Goal: Complete application form: Complete application form

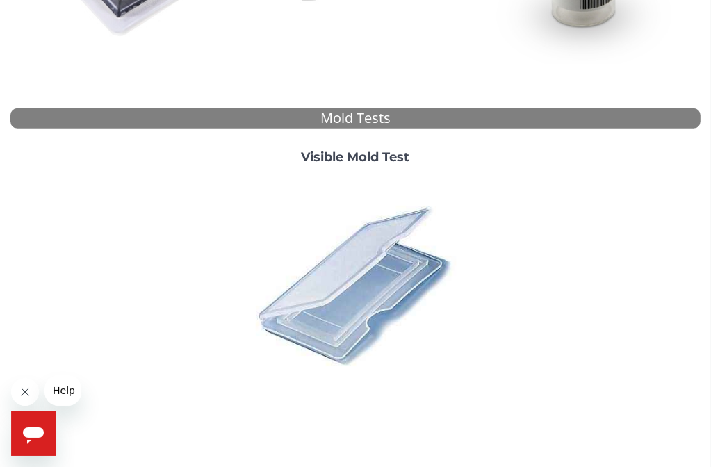
scroll to position [353, 0]
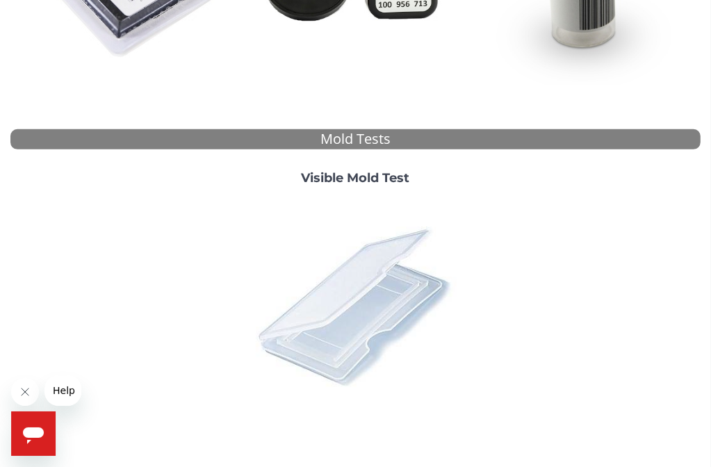
click at [356, 325] on img at bounding box center [355, 306] width 219 height 219
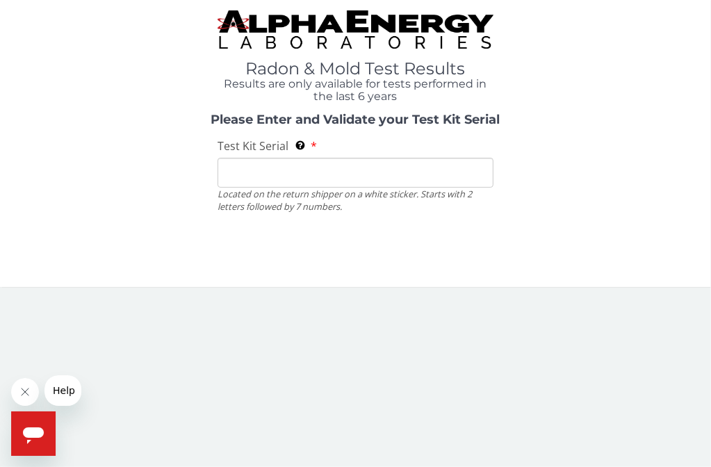
scroll to position [0, 0]
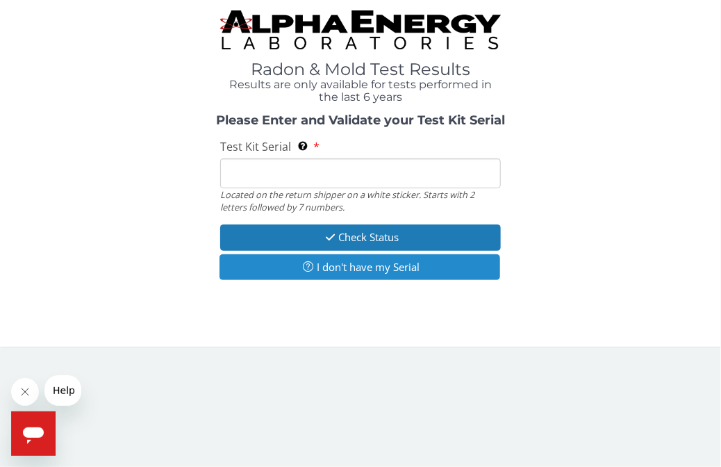
click at [345, 270] on button "I don't have my Serial" at bounding box center [360, 267] width 280 height 26
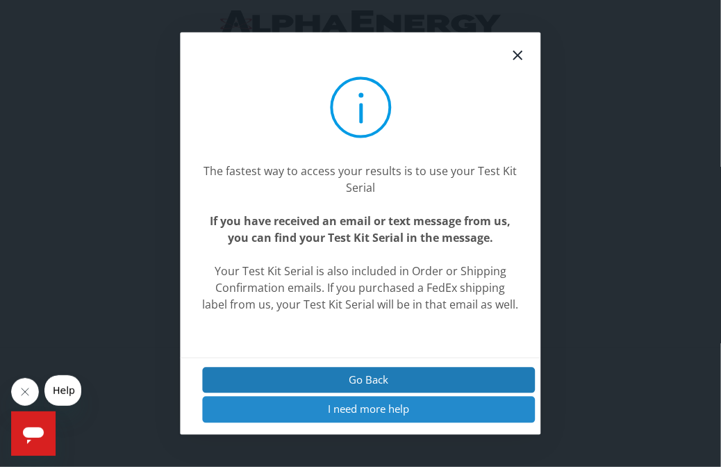
click at [353, 414] on button "I need more help" at bounding box center [369, 410] width 333 height 26
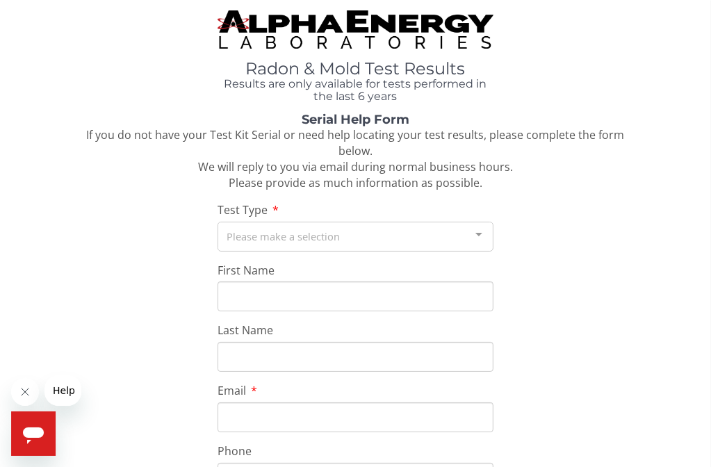
click at [479, 236] on div at bounding box center [479, 235] width 28 height 26
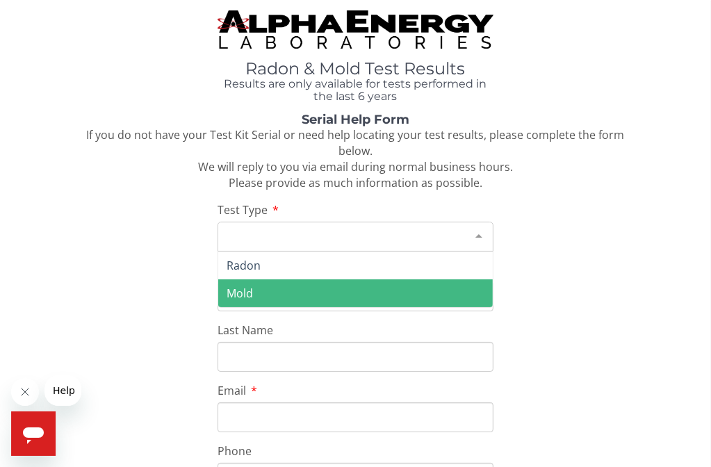
click at [323, 288] on span "Mold" at bounding box center [355, 293] width 275 height 28
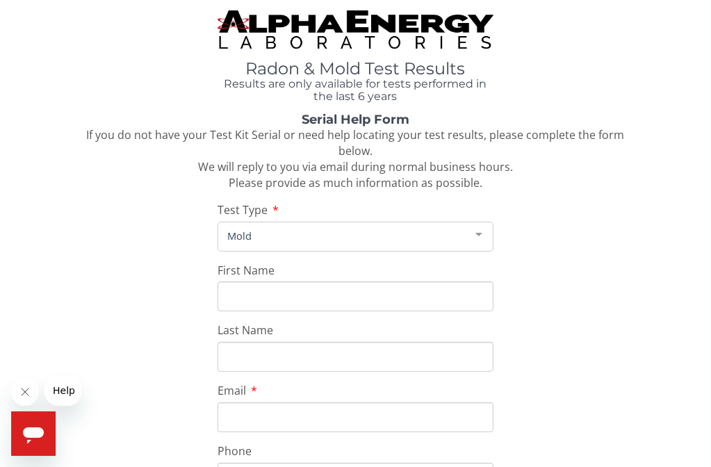
click at [273, 310] on input "First Name" at bounding box center [356, 296] width 276 height 30
type input "[PERSON_NAME]"
click at [264, 343] on input "Last Name" at bounding box center [356, 357] width 276 height 30
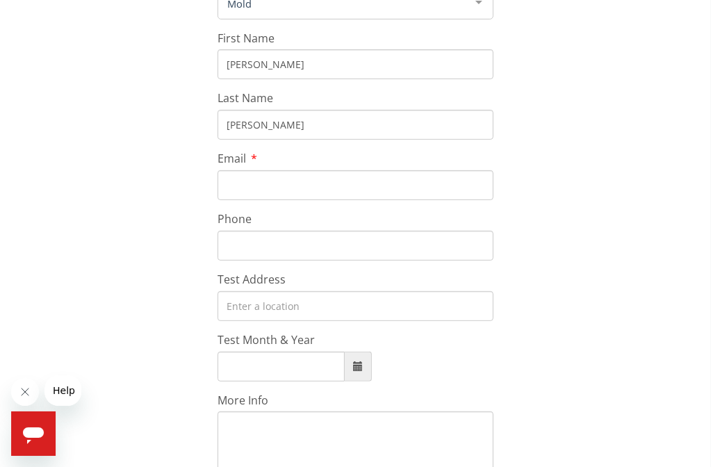
scroll to position [278, 0]
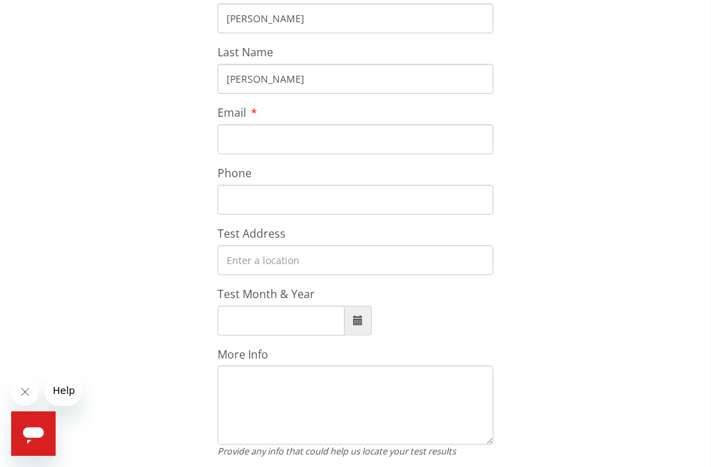
type input "[PERSON_NAME]"
click at [222, 144] on input "Email" at bounding box center [356, 139] width 276 height 30
type input "[PERSON_NAME][EMAIL_ADDRESS][PERSON_NAME][DOMAIN_NAME]"
click at [236, 204] on input "Phone" at bounding box center [356, 200] width 276 height 30
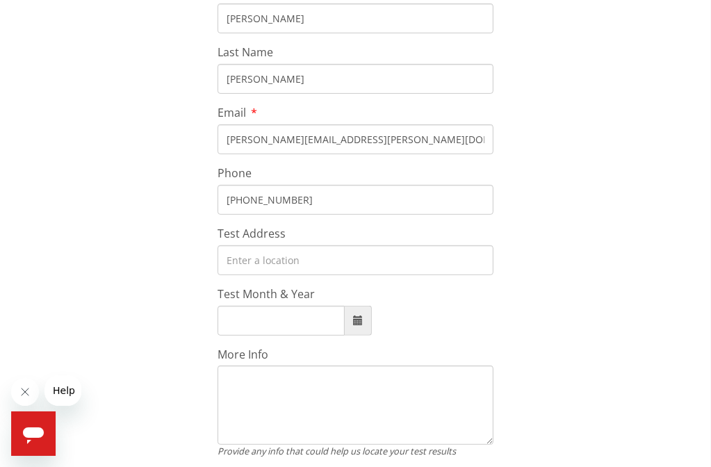
type input "[PHONE_NUMBER]"
click at [247, 266] on input "Test Address" at bounding box center [356, 260] width 276 height 30
click at [245, 265] on input "Test Address" at bounding box center [356, 260] width 276 height 30
type input "[STREET_ADDRESS][PERSON_NAME][PERSON_NAME]"
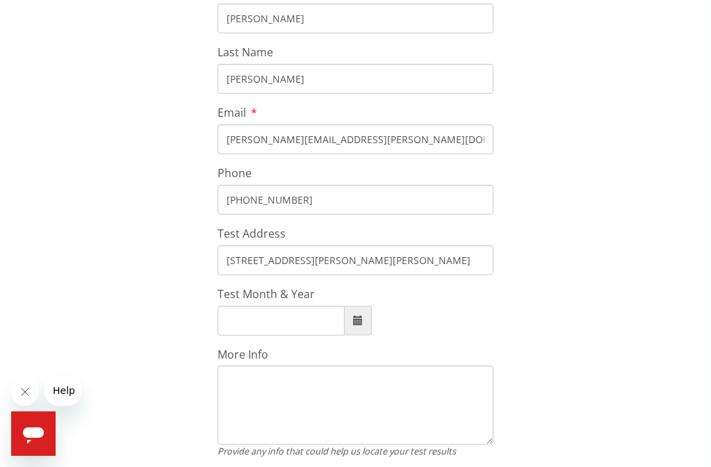
click at [270, 354] on div "More Info Provide any info that could help us locate your test results" at bounding box center [356, 402] width 276 height 111
click at [356, 323] on span at bounding box center [358, 321] width 10 height 10
type input "[DATE]"
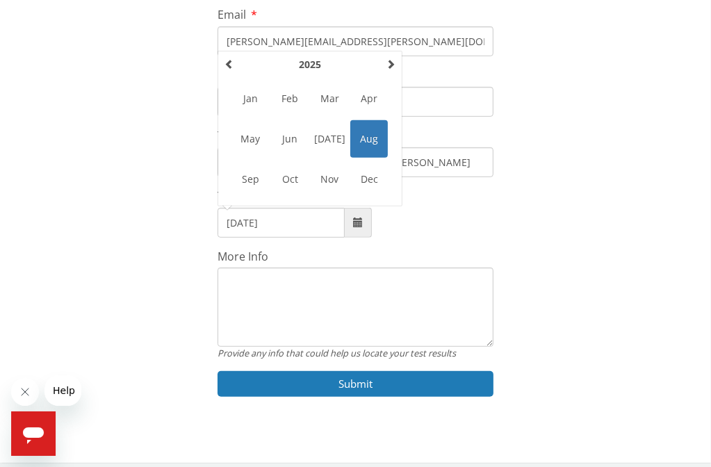
scroll to position [386, 0]
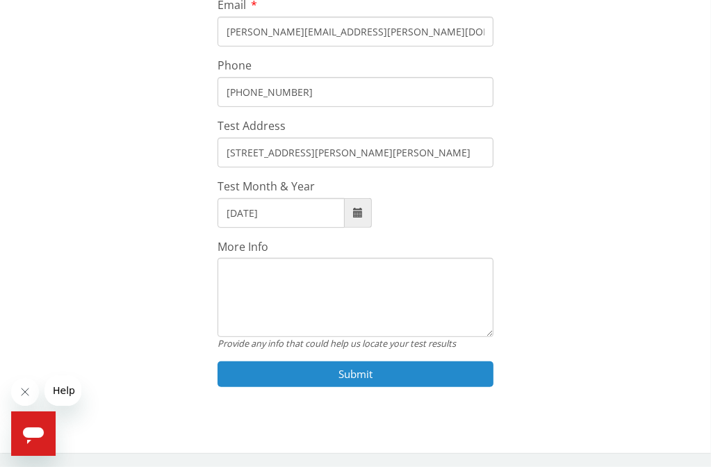
click at [342, 375] on button "Submit" at bounding box center [356, 374] width 276 height 26
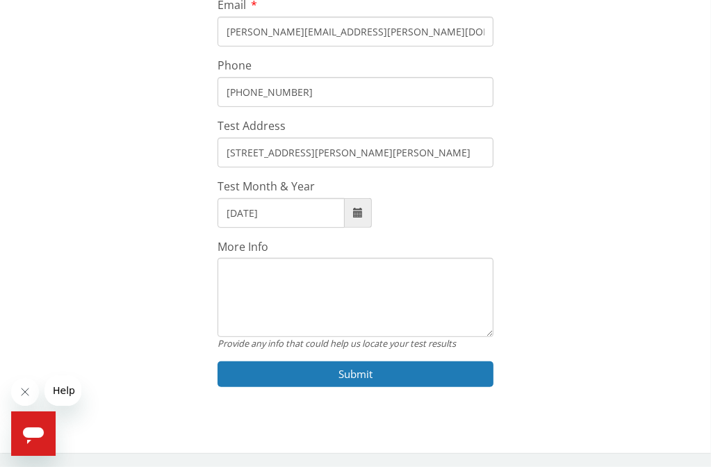
click at [240, 273] on textarea "More Info" at bounding box center [356, 297] width 276 height 79
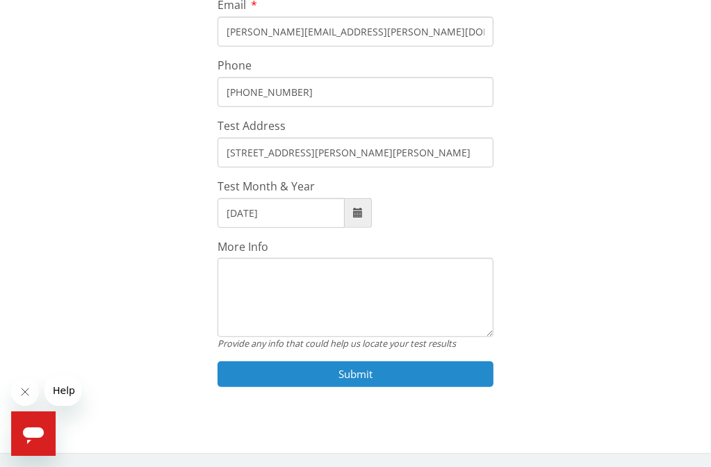
click at [352, 380] on button "Submit" at bounding box center [356, 374] width 276 height 26
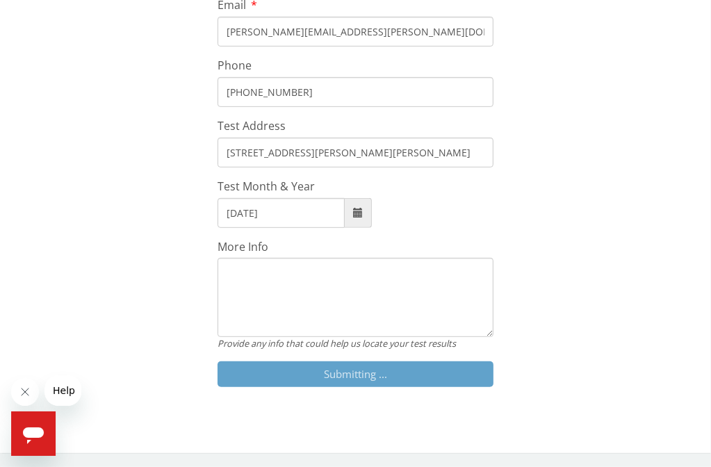
click at [231, 275] on textarea "More Info" at bounding box center [356, 297] width 276 height 79
